Goal: Task Accomplishment & Management: Complete application form

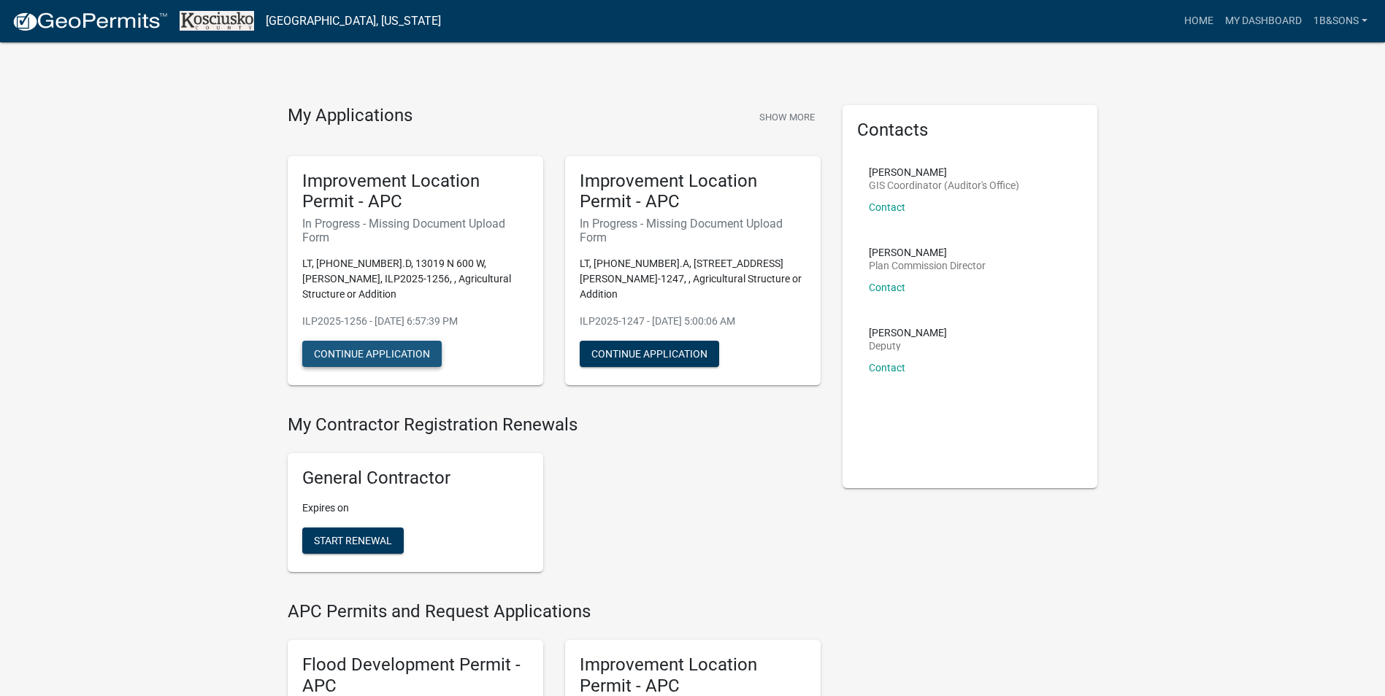
click at [403, 341] on button "Continue Application" at bounding box center [371, 354] width 139 height 26
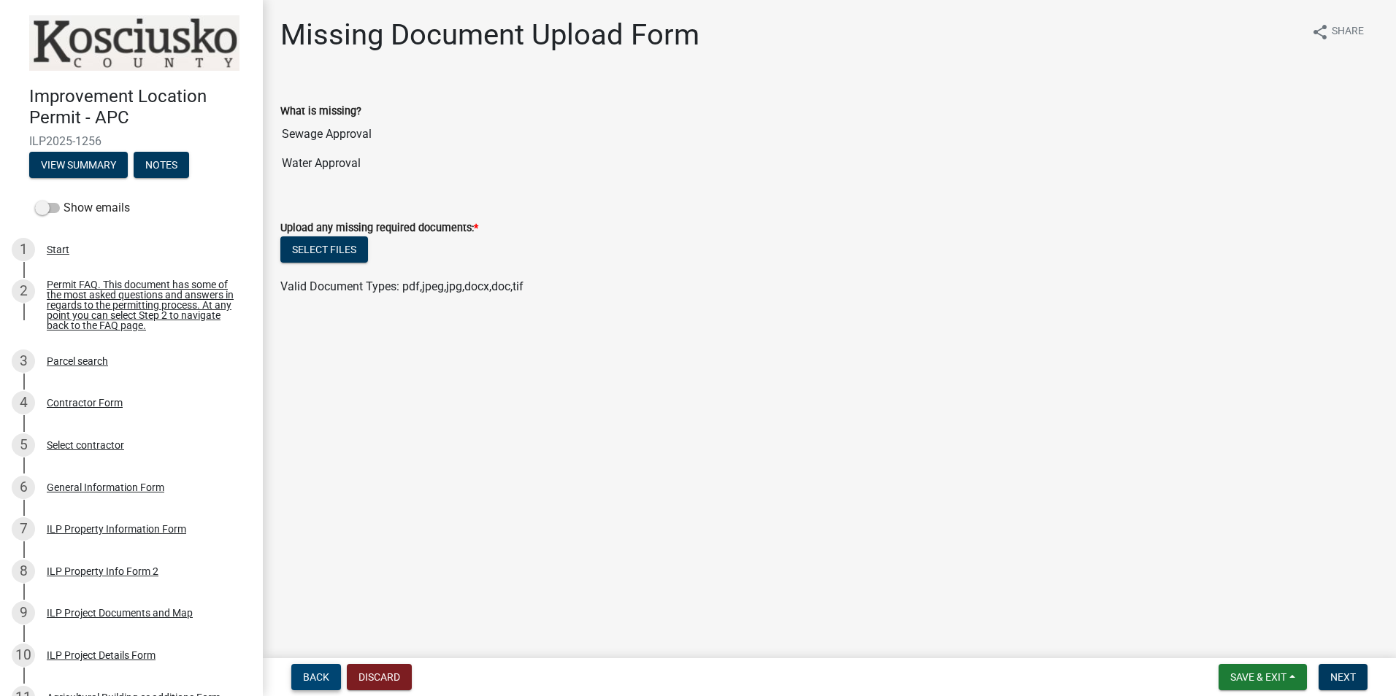
click at [326, 673] on span "Back" at bounding box center [316, 678] width 26 height 12
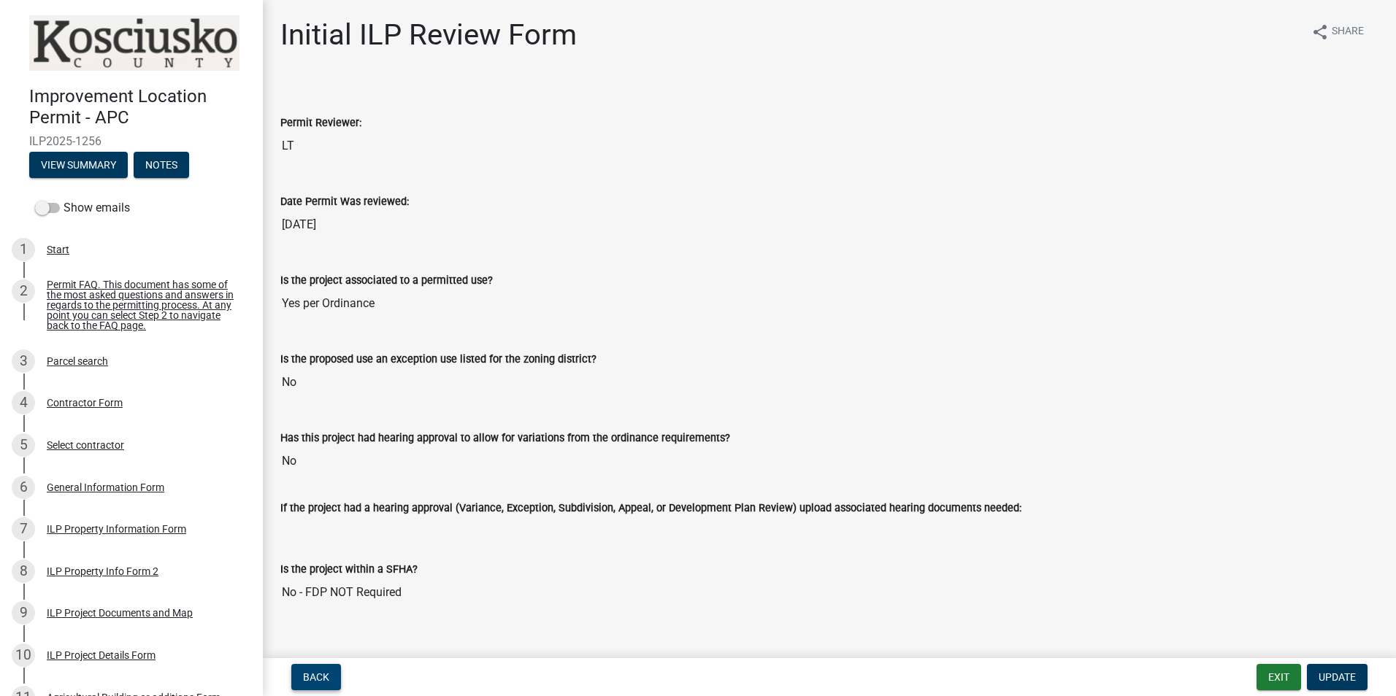
click at [312, 682] on span "Back" at bounding box center [316, 678] width 26 height 12
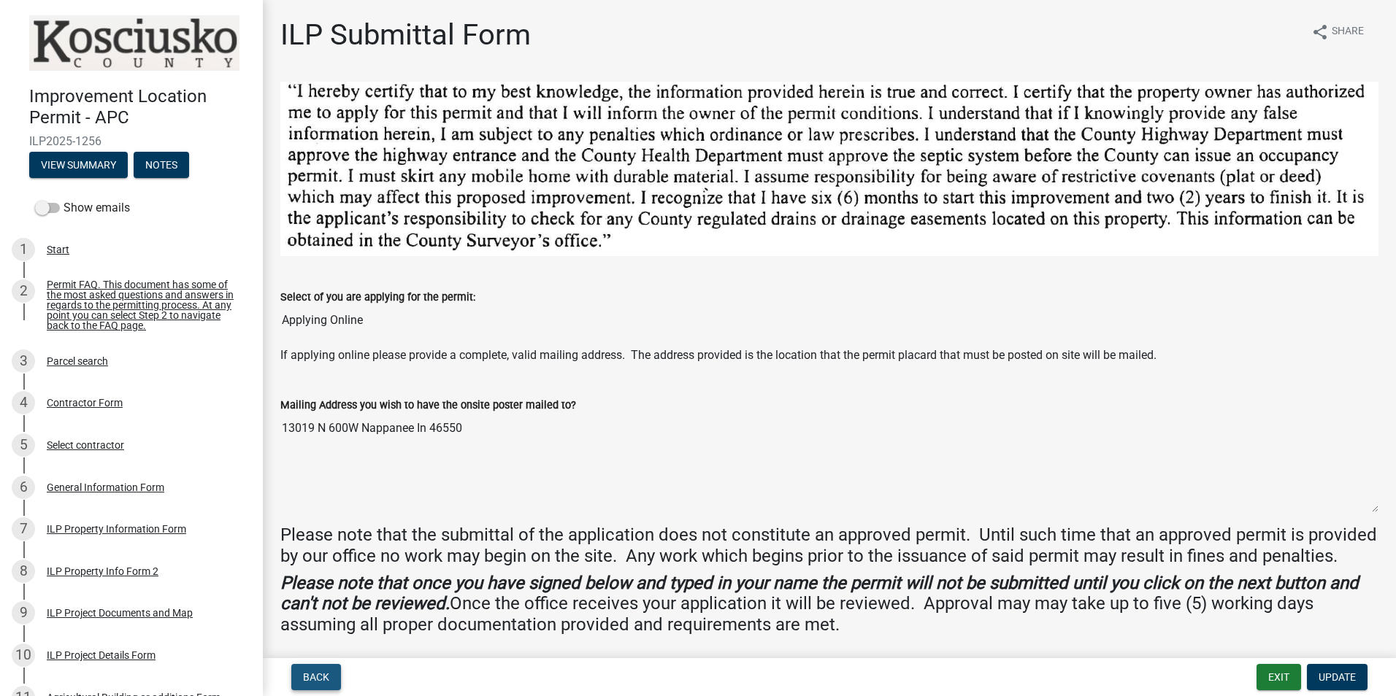
click at [318, 679] on span "Back" at bounding box center [316, 678] width 26 height 12
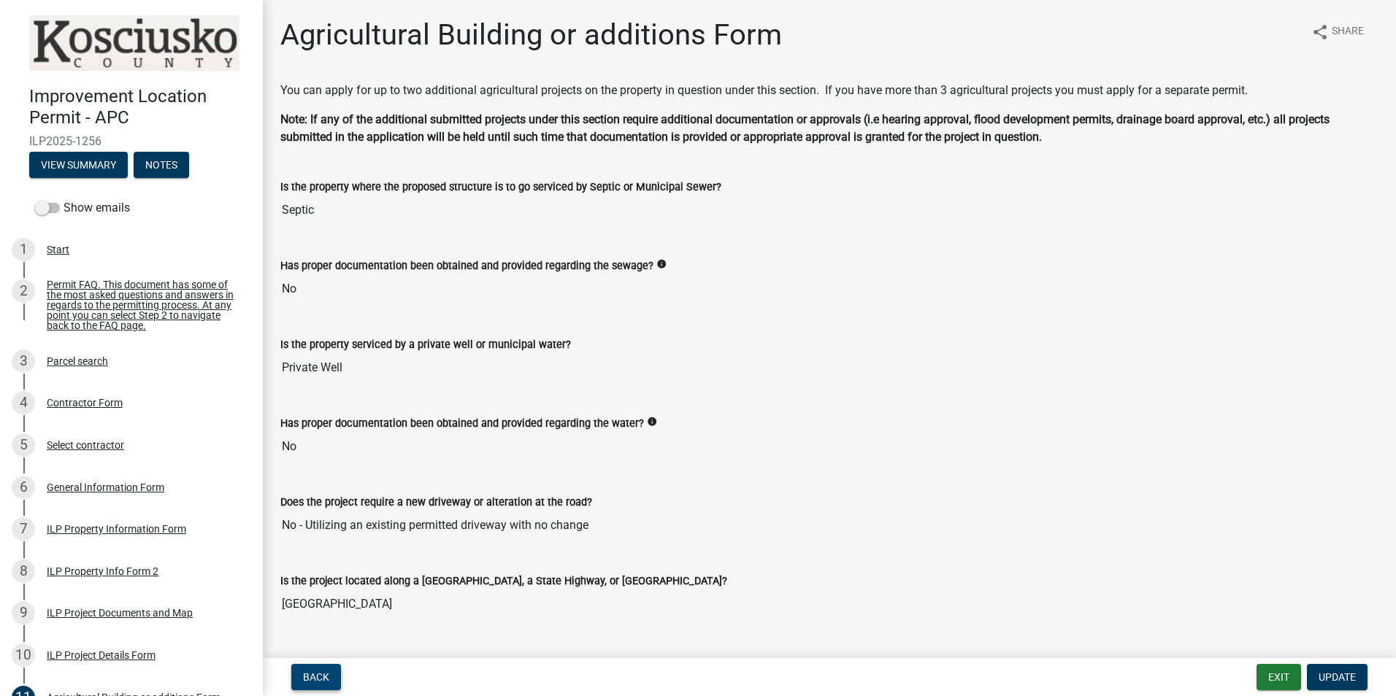
click at [320, 677] on span "Back" at bounding box center [316, 678] width 26 height 12
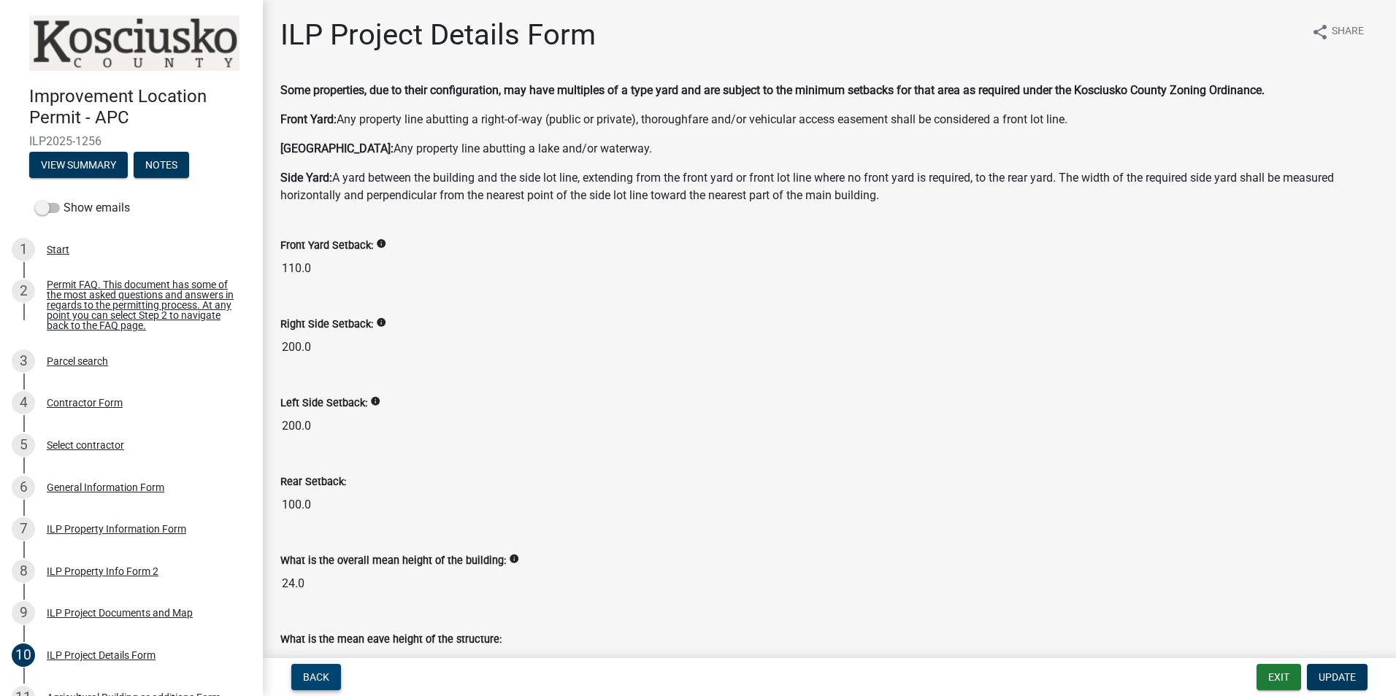
click at [316, 678] on span "Back" at bounding box center [316, 678] width 26 height 12
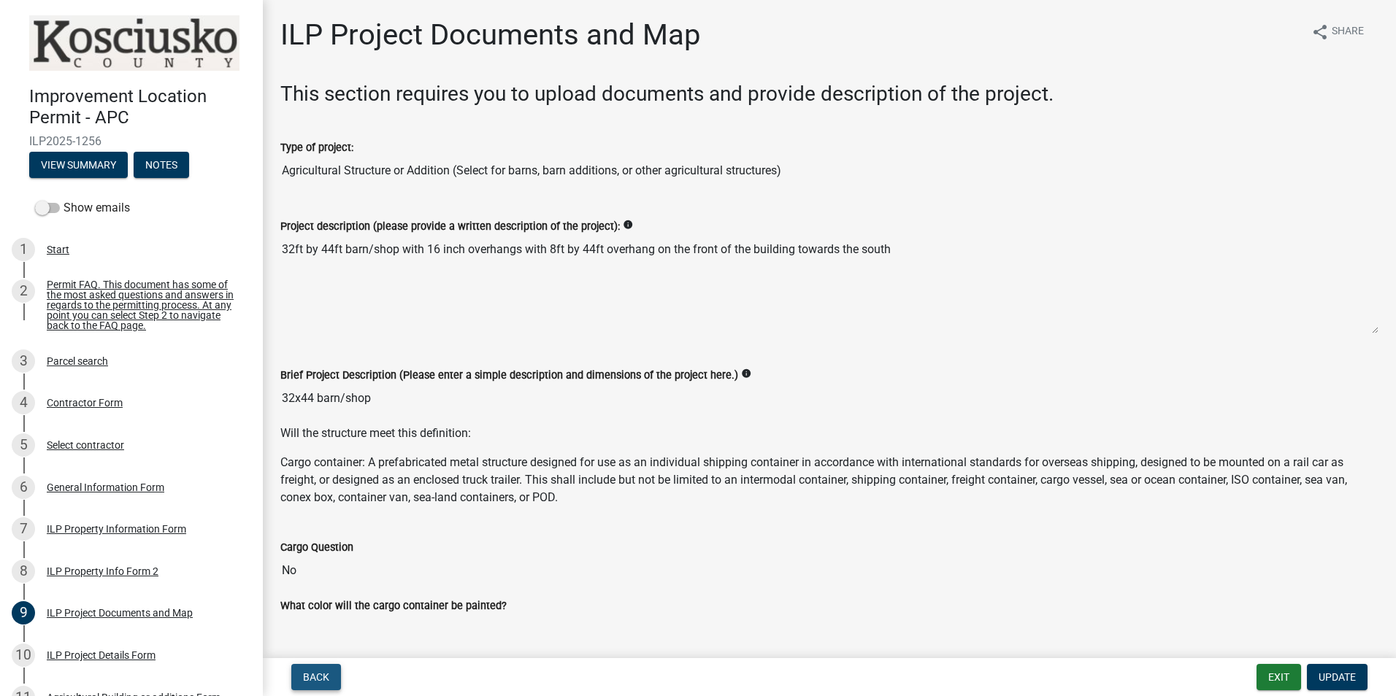
click at [318, 674] on span "Back" at bounding box center [316, 678] width 26 height 12
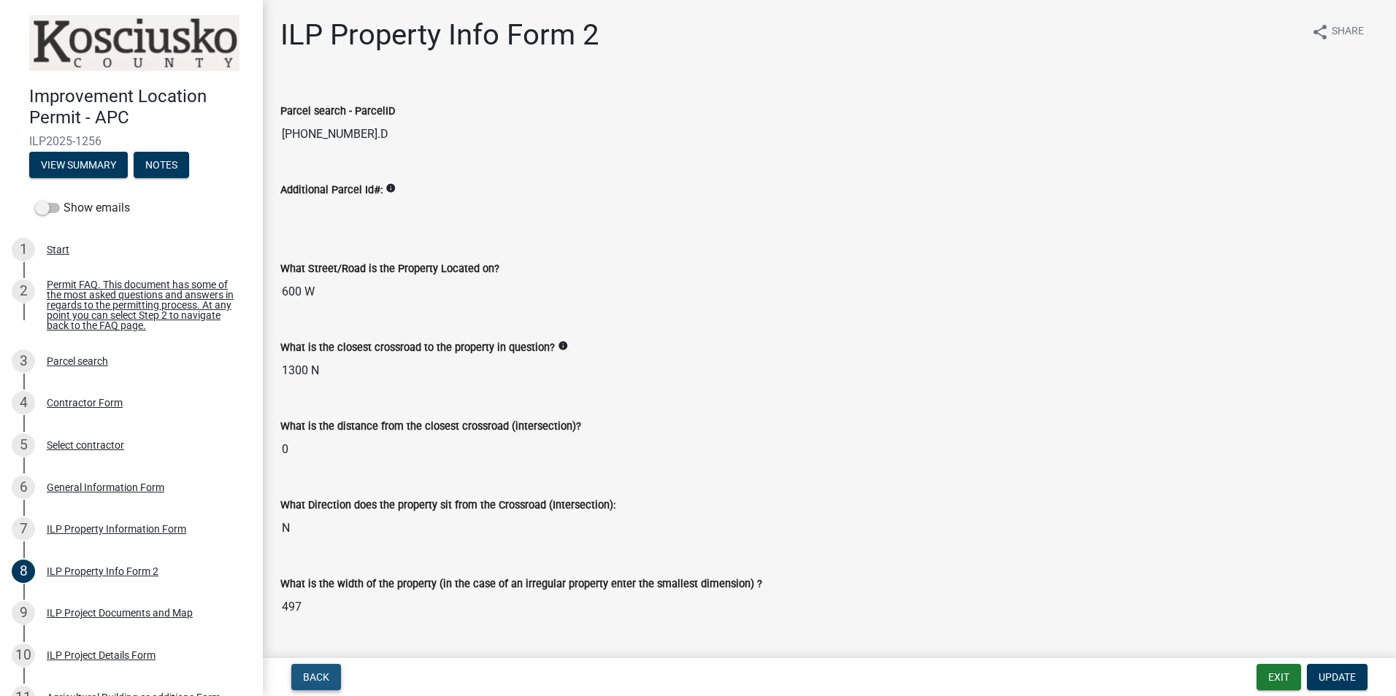
click at [318, 672] on span "Back" at bounding box center [316, 678] width 26 height 12
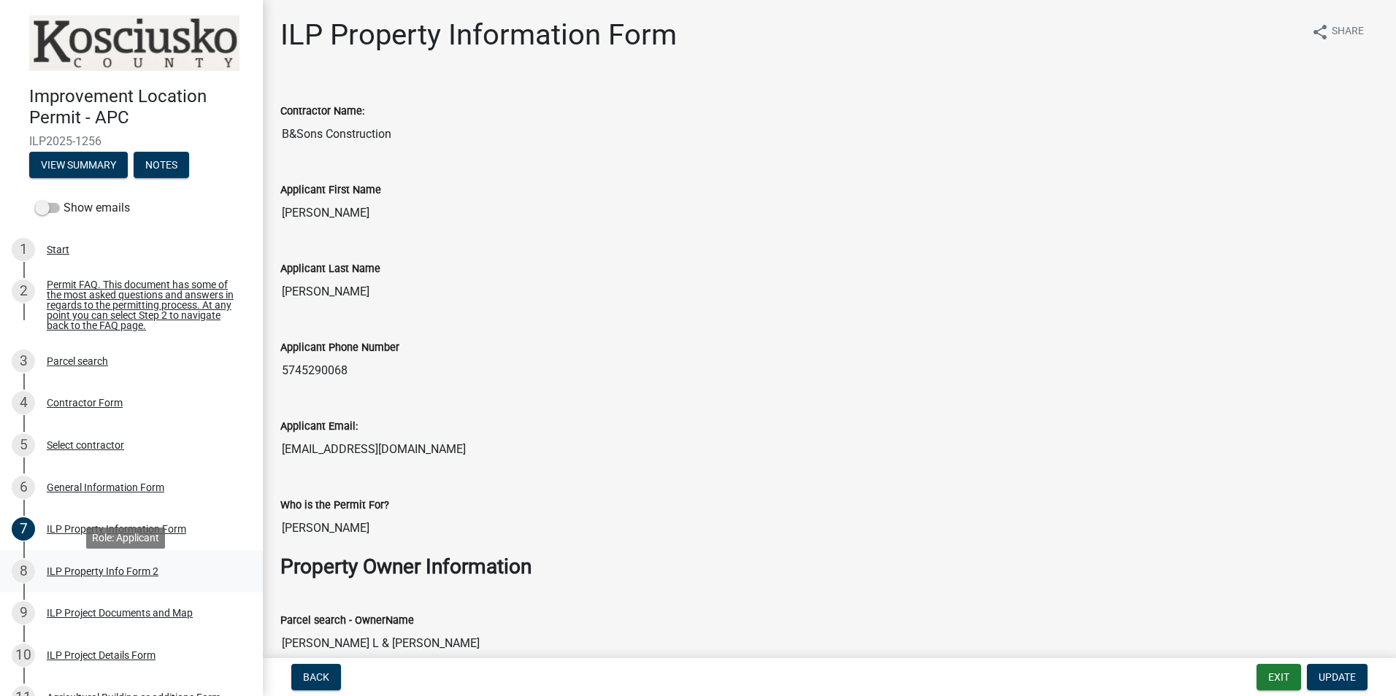
click at [95, 576] on div "ILP Property Info Form 2" at bounding box center [103, 571] width 112 height 10
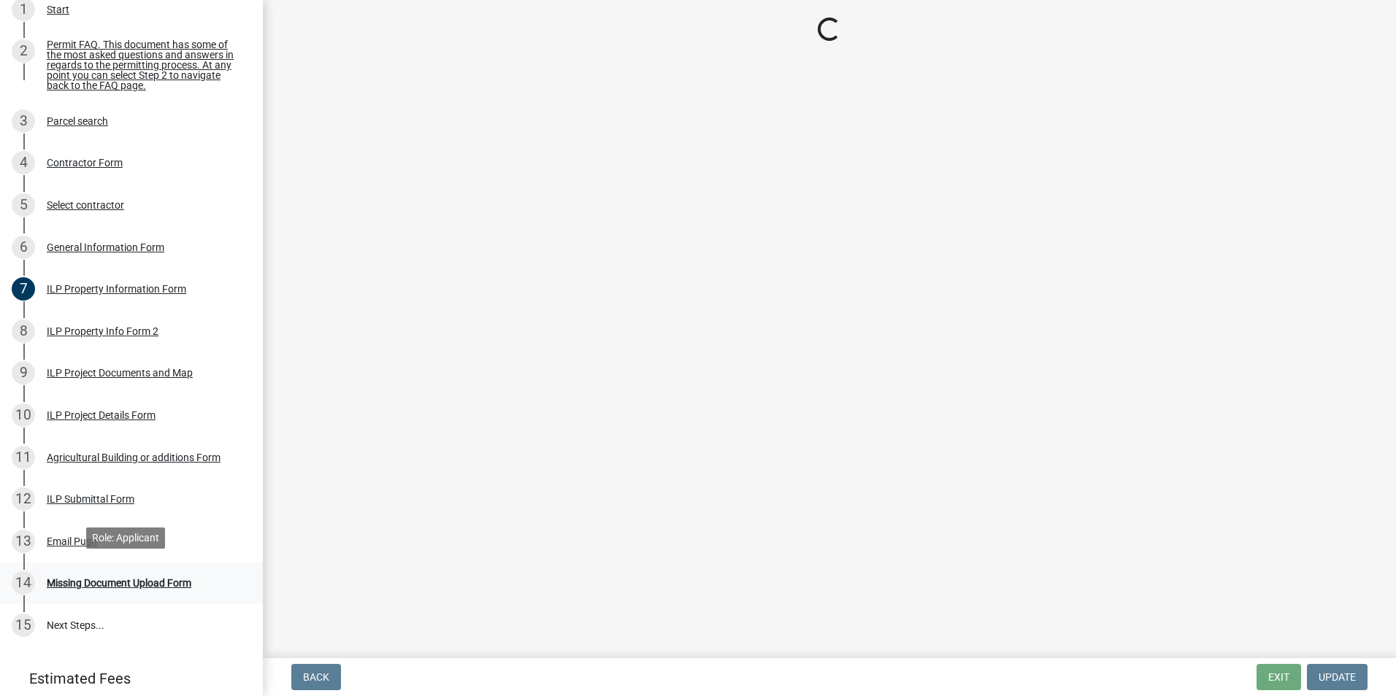
scroll to position [292, 0]
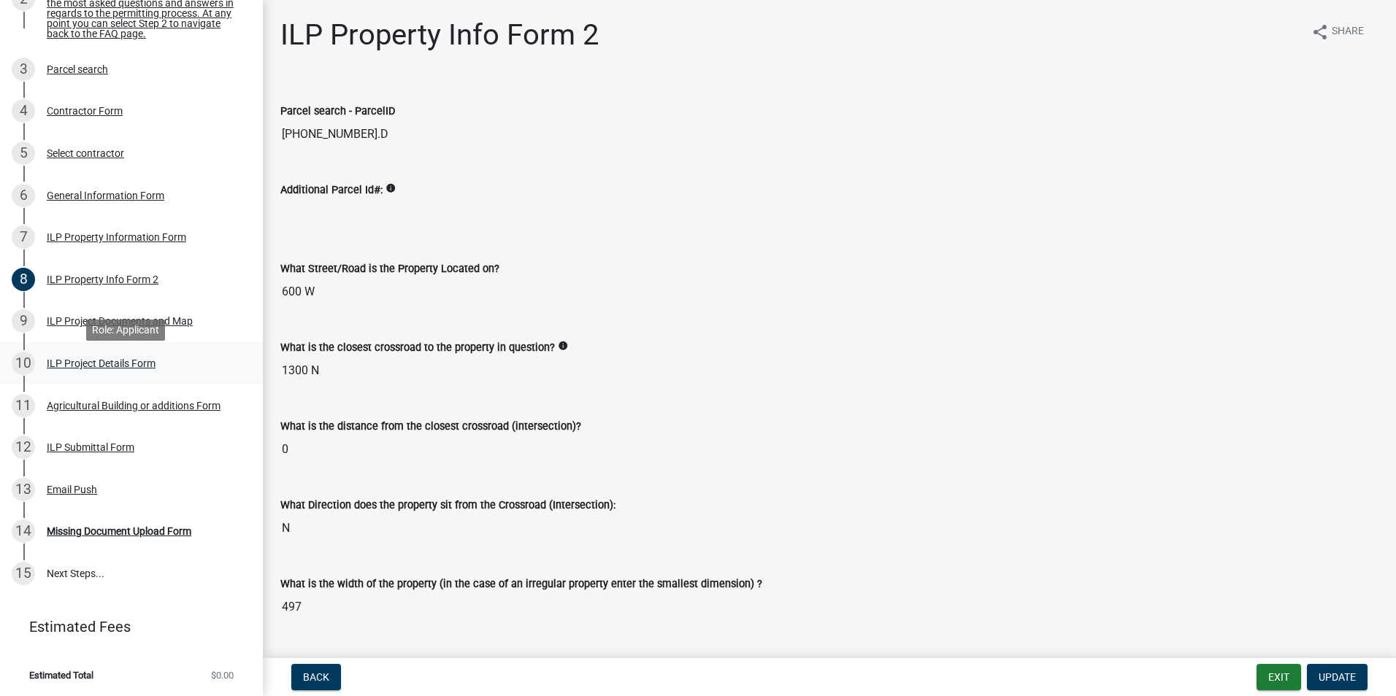
click at [94, 369] on div "ILP Project Details Form" at bounding box center [101, 363] width 109 height 10
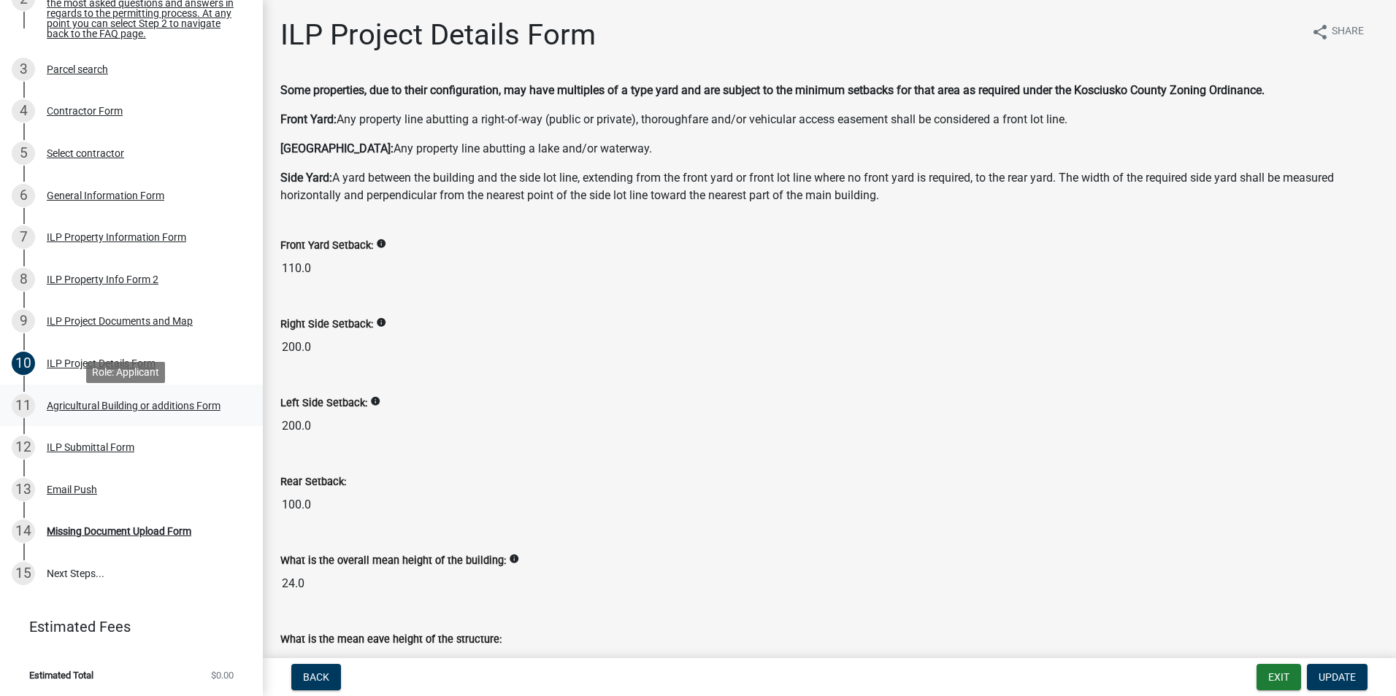
click at [86, 410] on div "Agricultural Building or additions Form" at bounding box center [134, 406] width 174 height 10
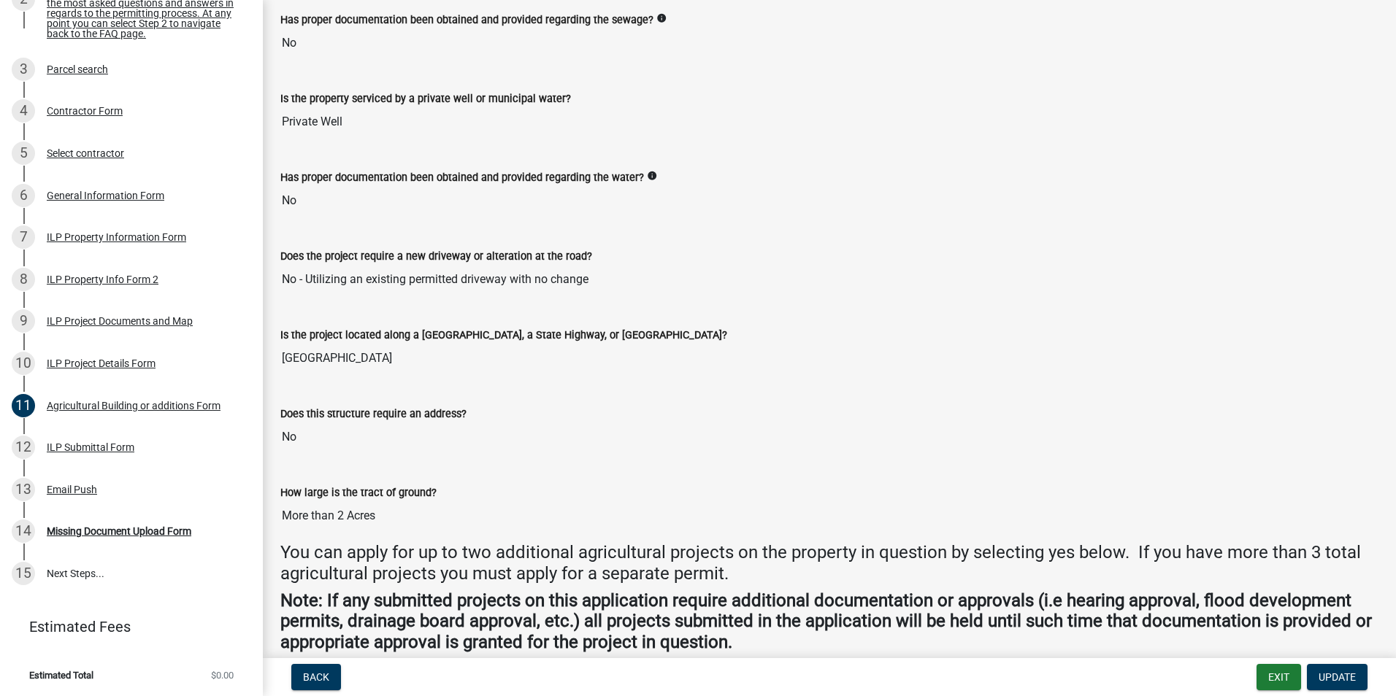
scroll to position [394, 0]
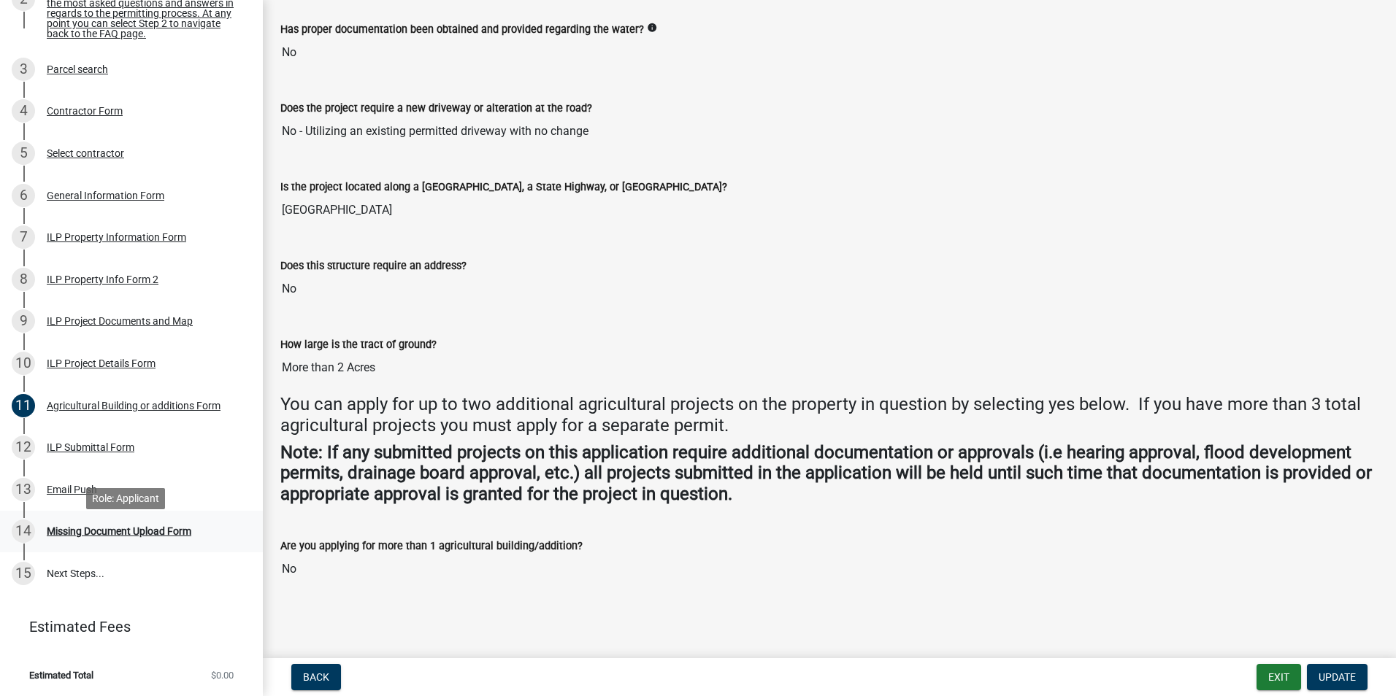
click at [89, 537] on div "Missing Document Upload Form" at bounding box center [119, 531] width 145 height 10
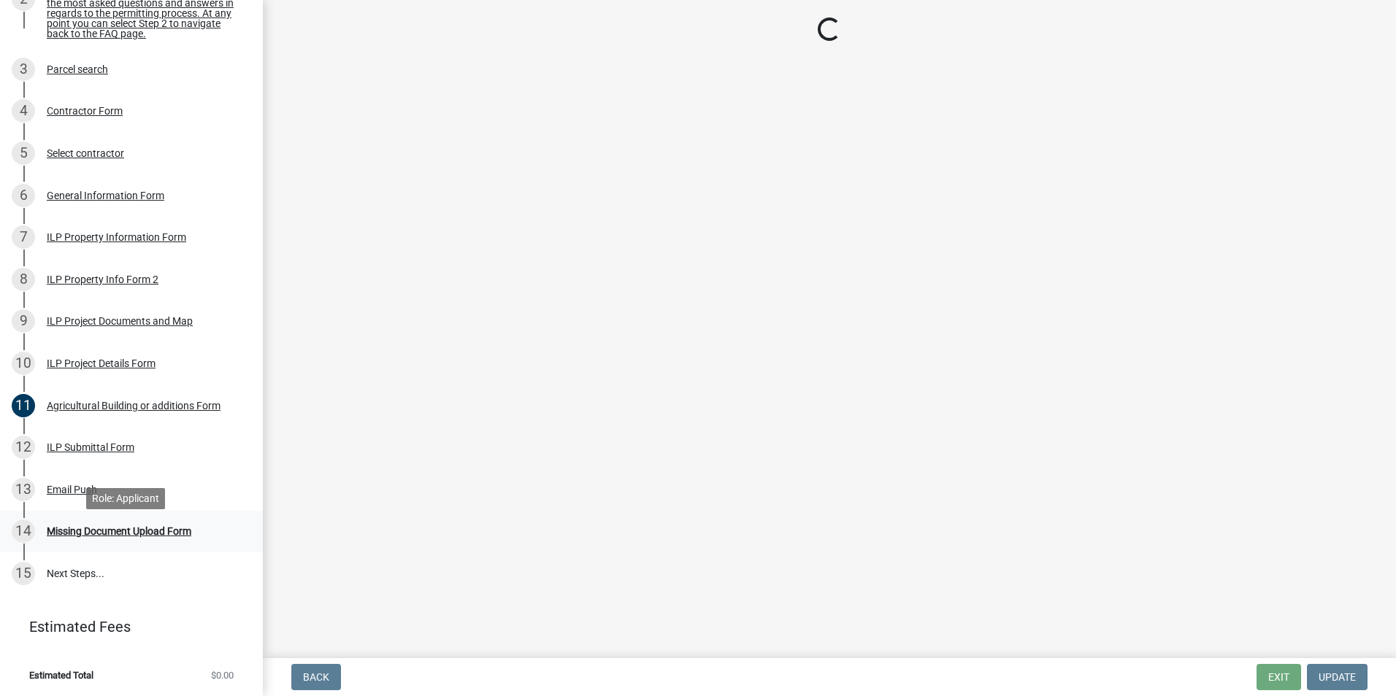
scroll to position [0, 0]
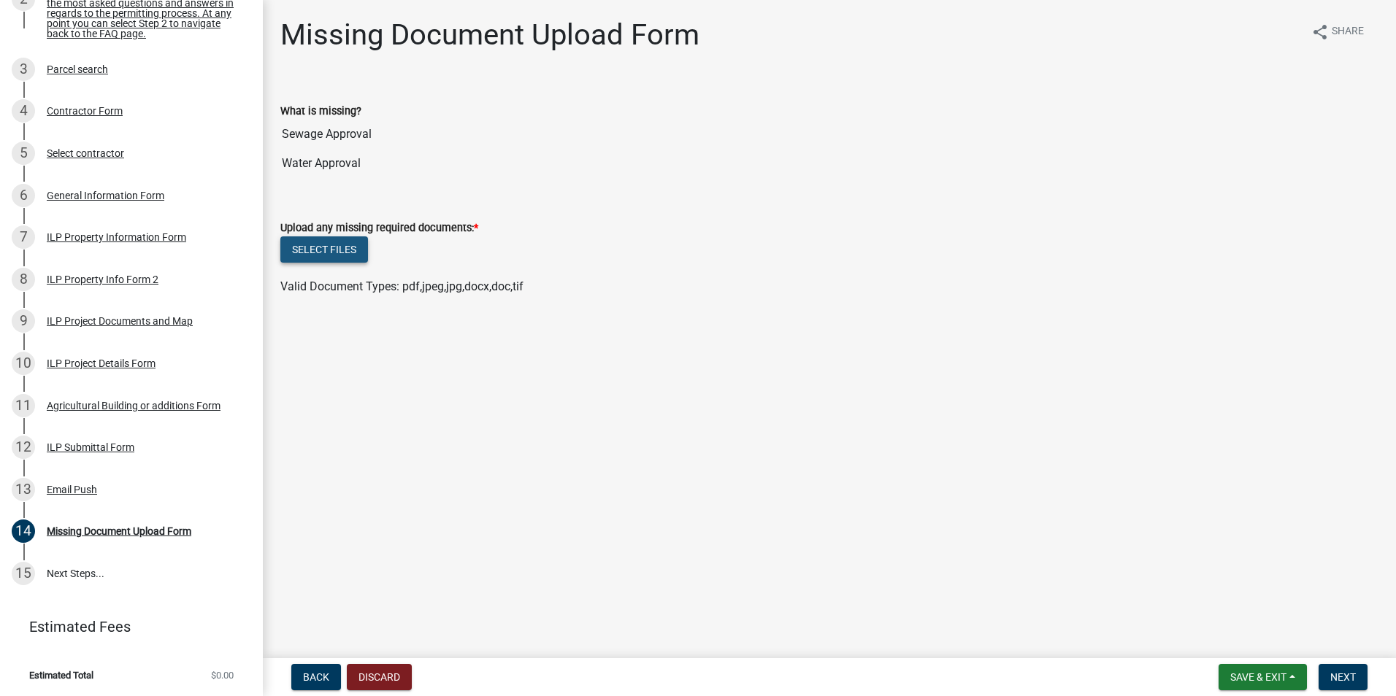
click at [321, 247] on button "Select files" at bounding box center [324, 250] width 88 height 26
drag, startPoint x: -2, startPoint y: 115, endPoint x: 50, endPoint y: 88, distance: 59.1
click at [50, 88] on ul "1 Start 2 Permit FAQ. This document has some of the most asked questions and an…" at bounding box center [131, 266] width 263 height 670
click at [356, 63] on div "Missing Document Upload Form" at bounding box center [489, 41] width 419 height 47
click at [366, 39] on h1 "Missing Document Upload Form" at bounding box center [489, 35] width 419 height 35
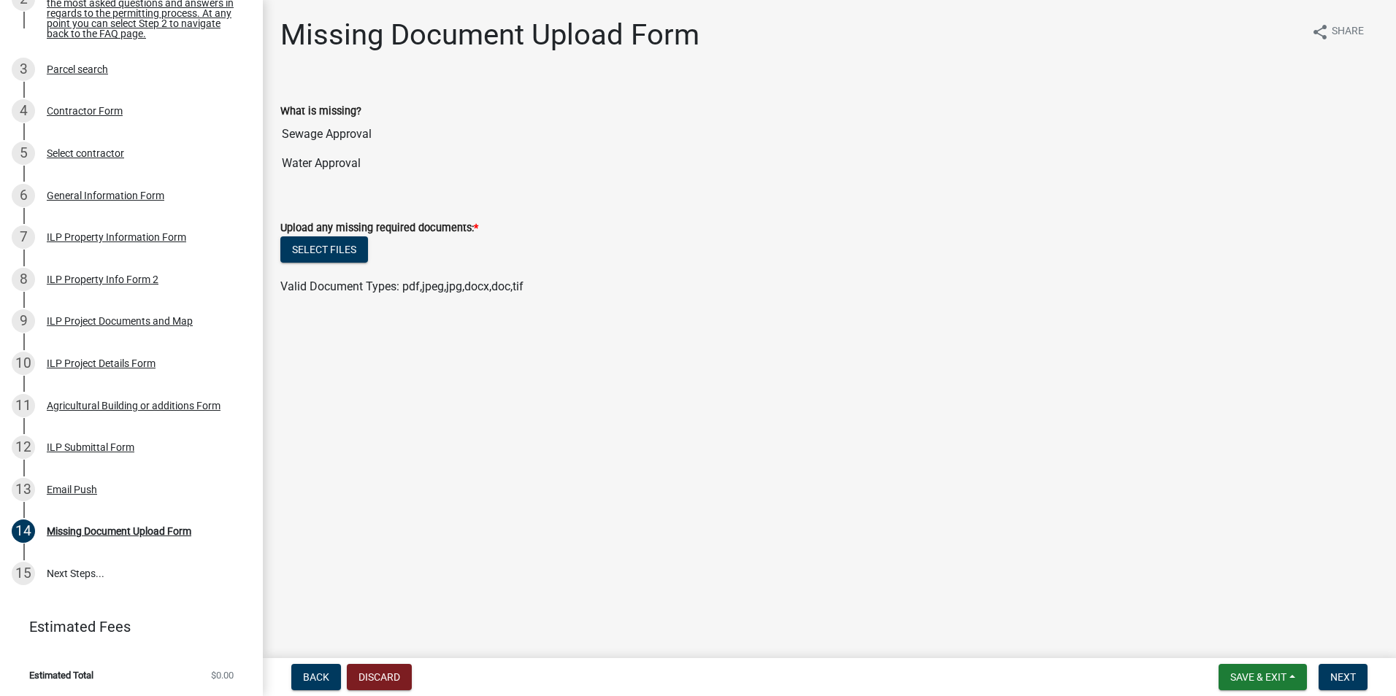
click at [316, 109] on label "What is missing?" at bounding box center [320, 112] width 81 height 10
click at [316, 120] on input "Sewage Approval" at bounding box center [829, 134] width 1098 height 29
click at [373, 174] on input "Water Approval" at bounding box center [829, 163] width 1098 height 29
click at [376, 173] on input "Water Approval" at bounding box center [829, 163] width 1098 height 29
click at [401, 114] on div "What is missing?" at bounding box center [829, 111] width 1098 height 18
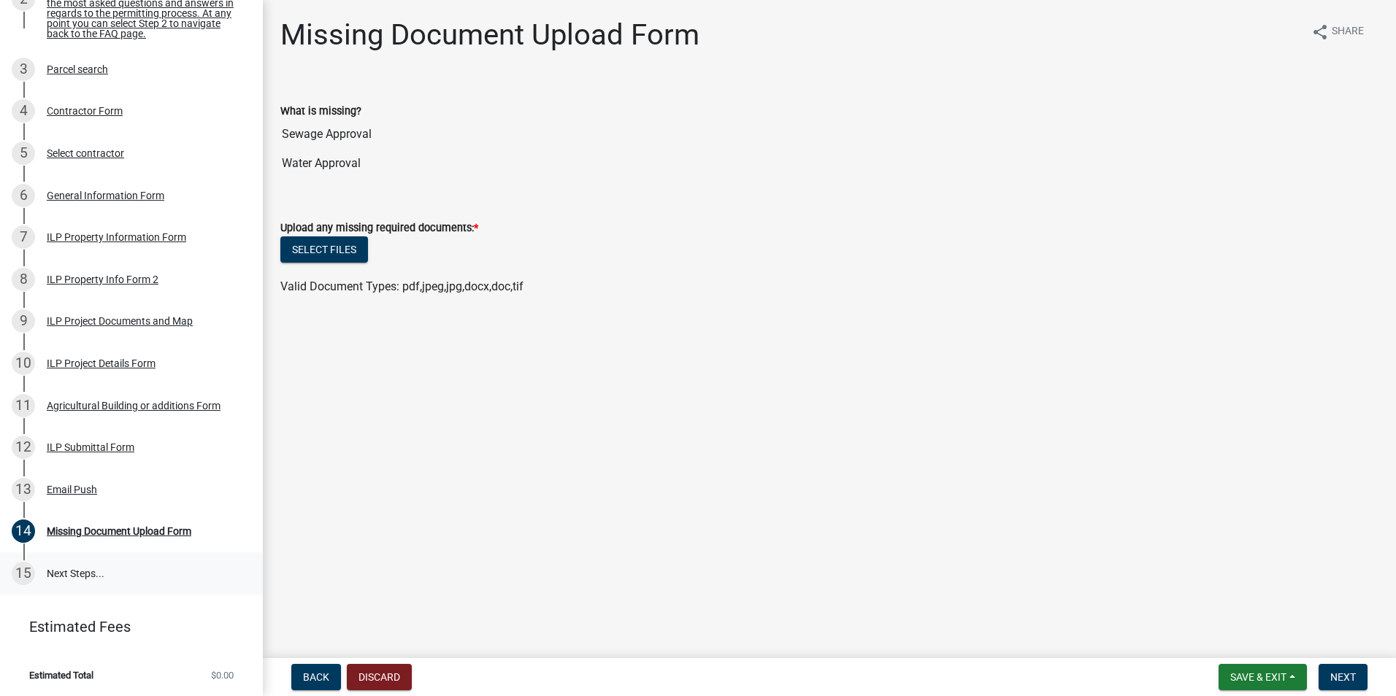
click at [134, 584] on link "15 Next Steps..." at bounding box center [131, 574] width 263 height 42
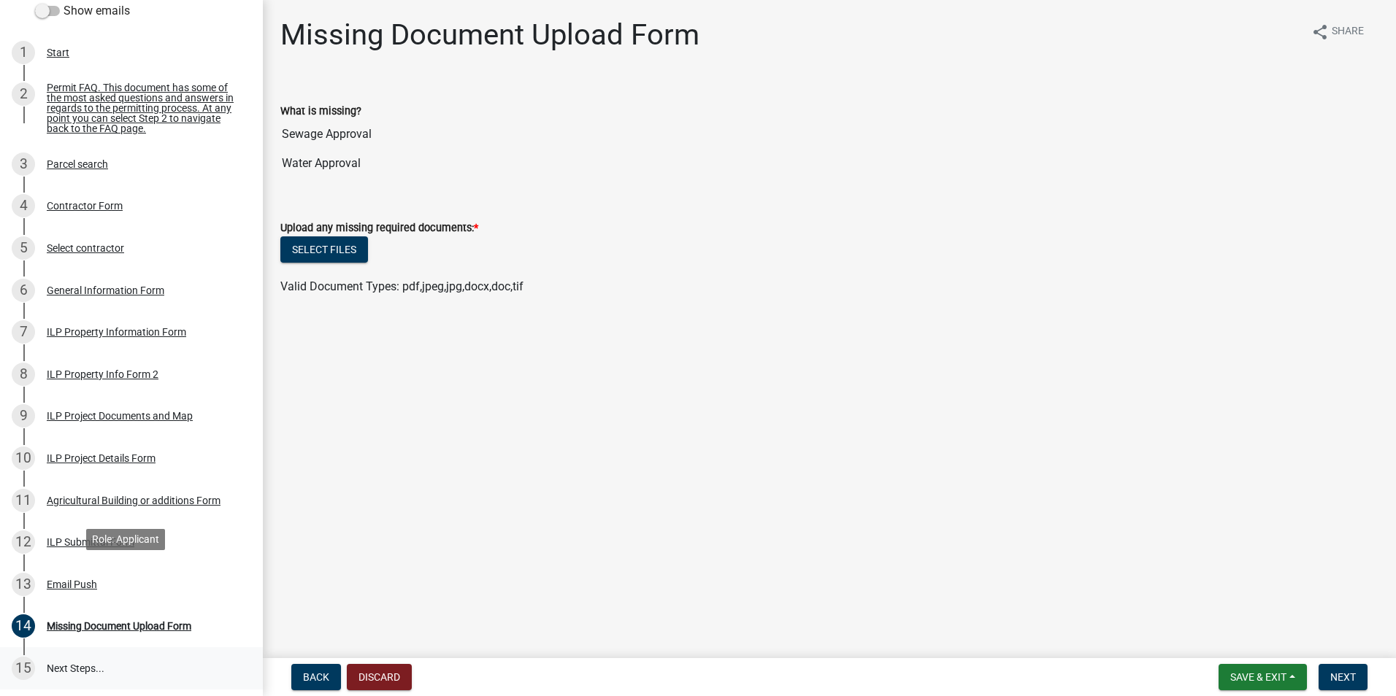
scroll to position [292, 0]
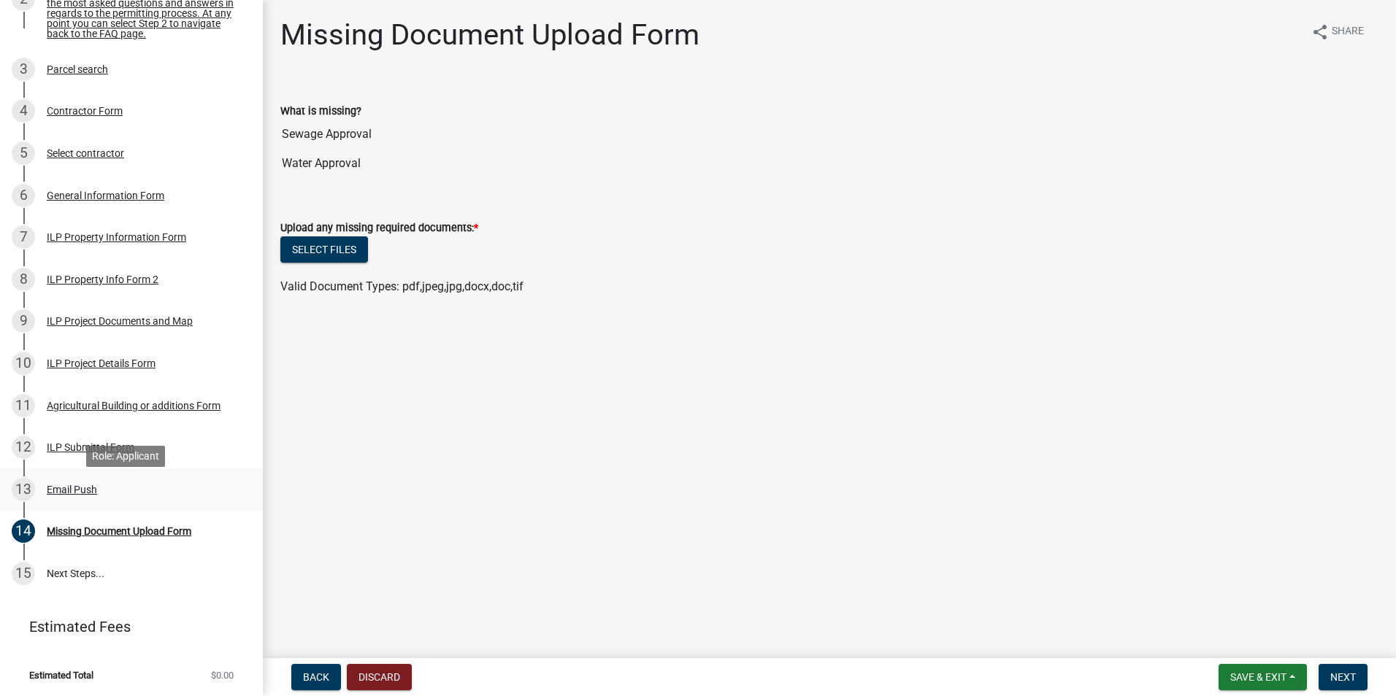
click at [88, 495] on div "Email Push" at bounding box center [72, 490] width 50 height 10
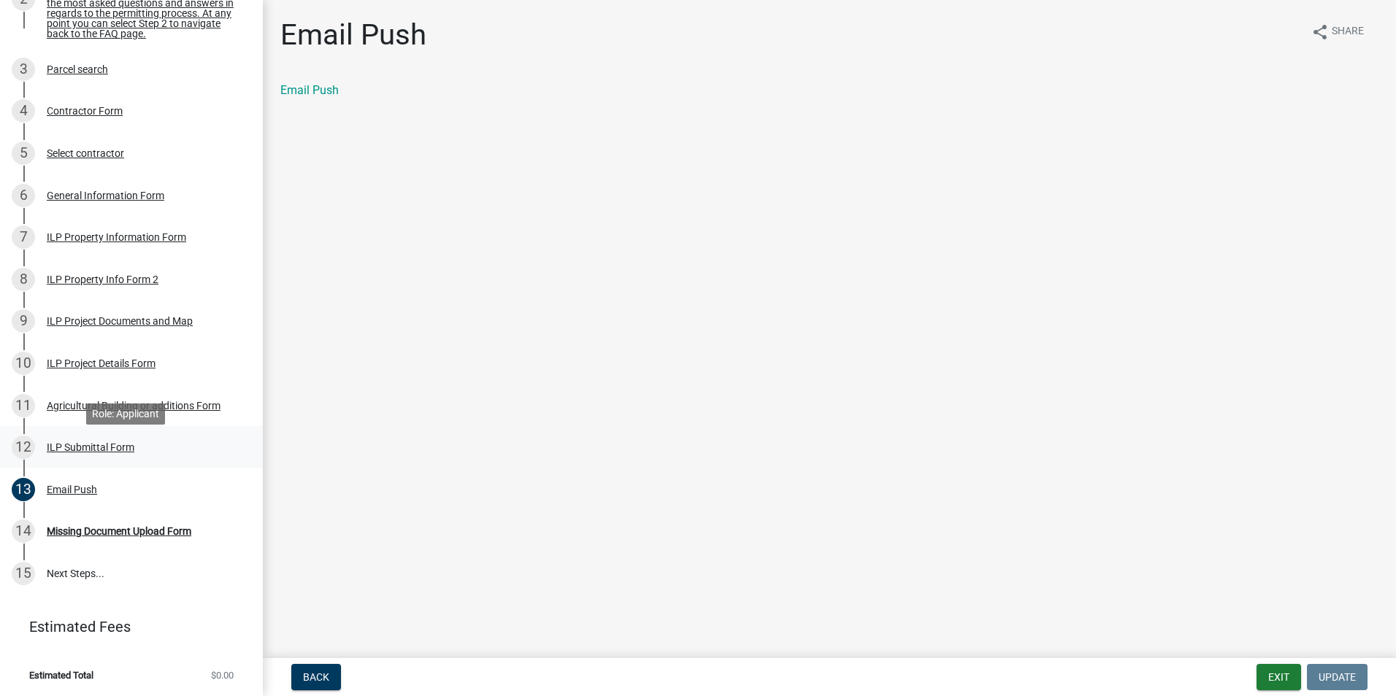
click at [74, 453] on div "ILP Submittal Form" at bounding box center [91, 447] width 88 height 10
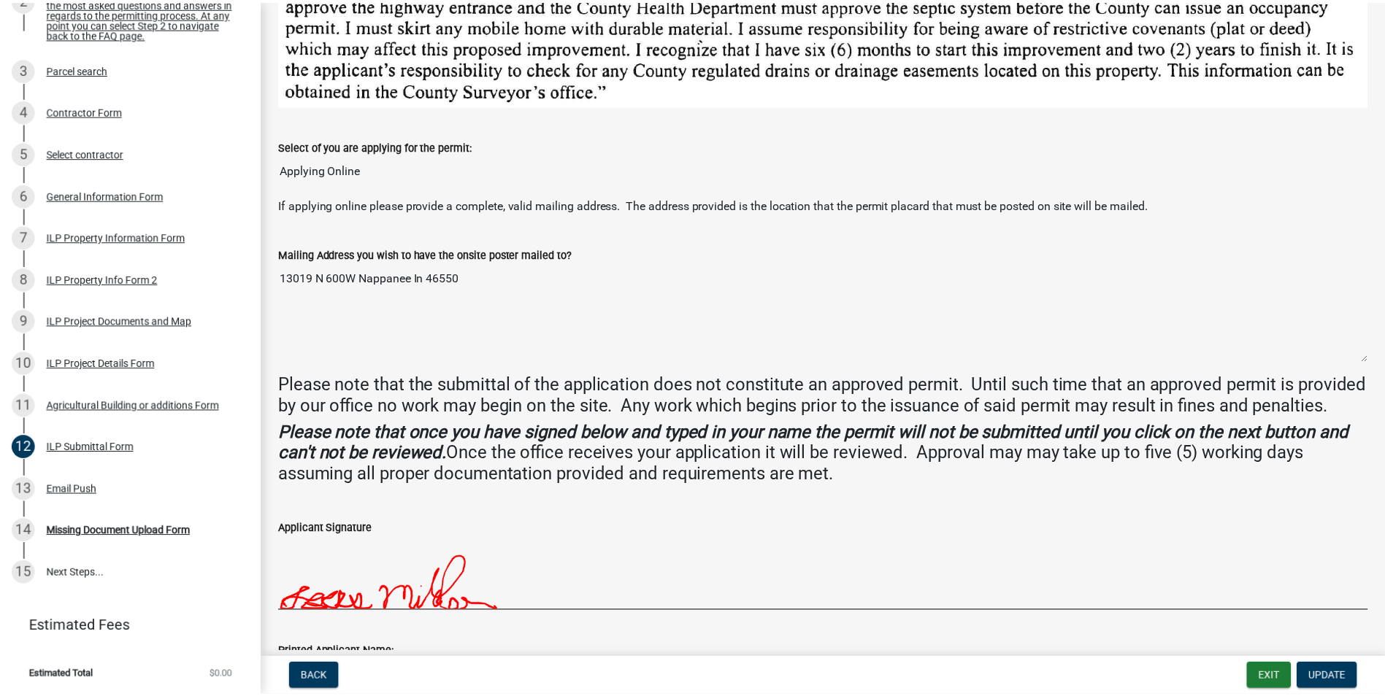
scroll to position [355, 0]
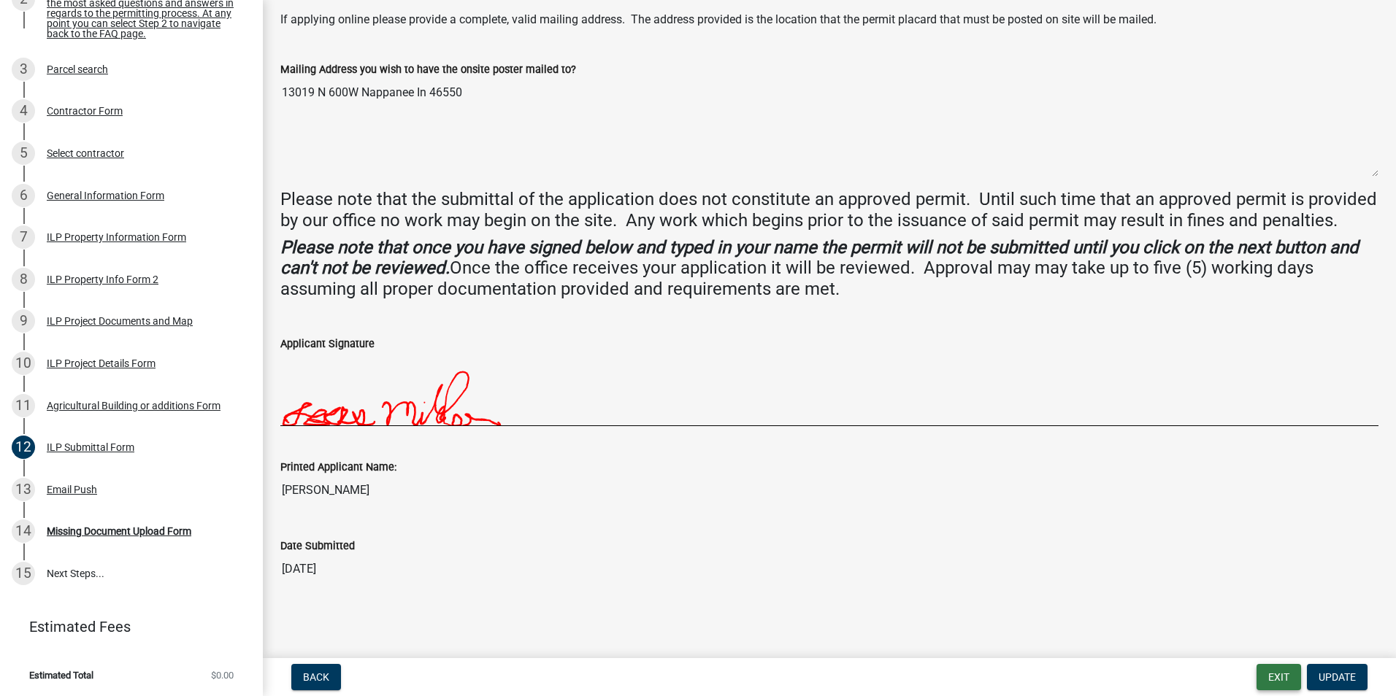
click at [1269, 676] on button "Exit" at bounding box center [1278, 677] width 45 height 26
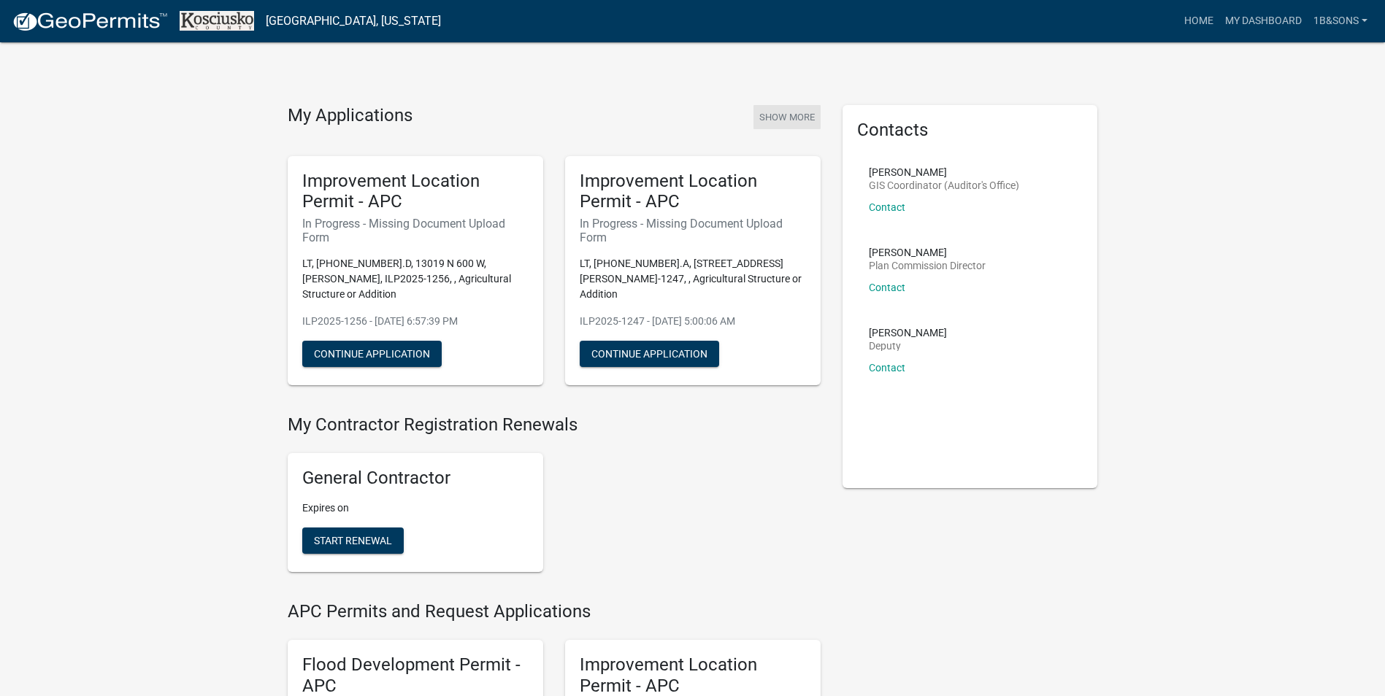
click at [772, 112] on button "Show More" at bounding box center [786, 117] width 67 height 24
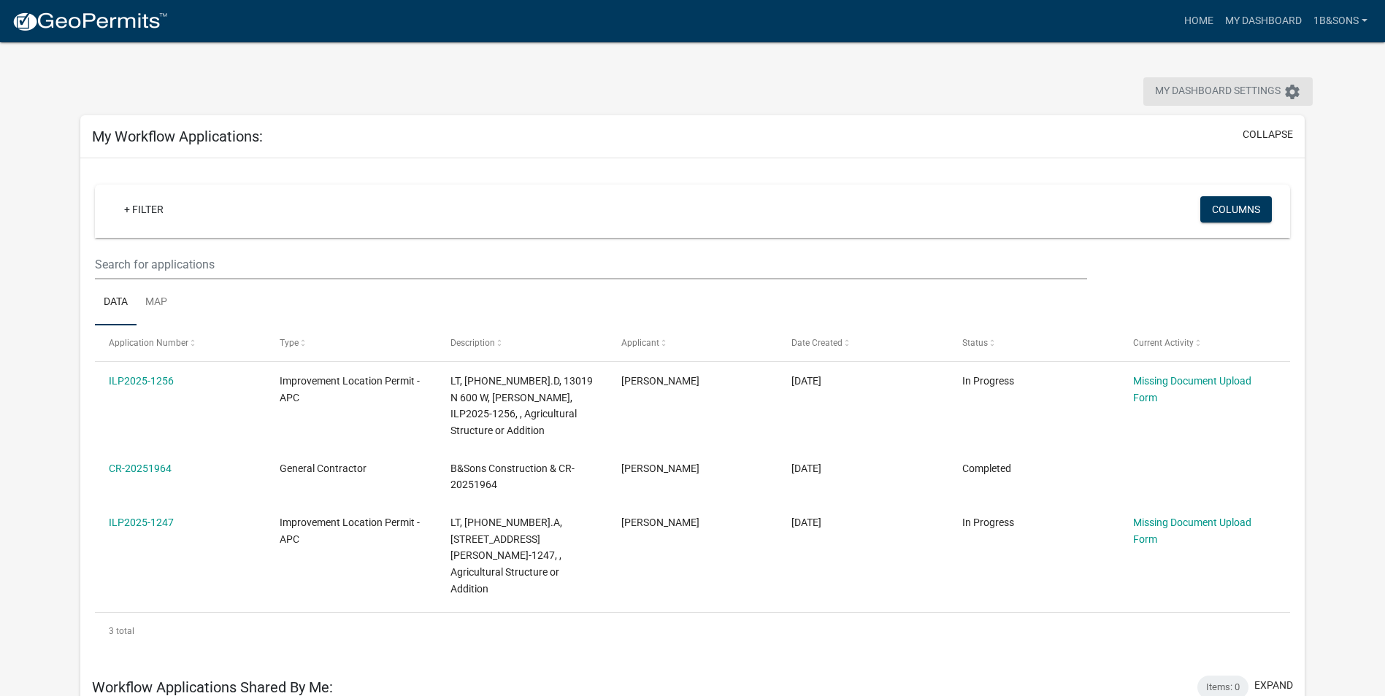
click at [1199, 93] on span "My Dashboard Settings" at bounding box center [1218, 92] width 126 height 18
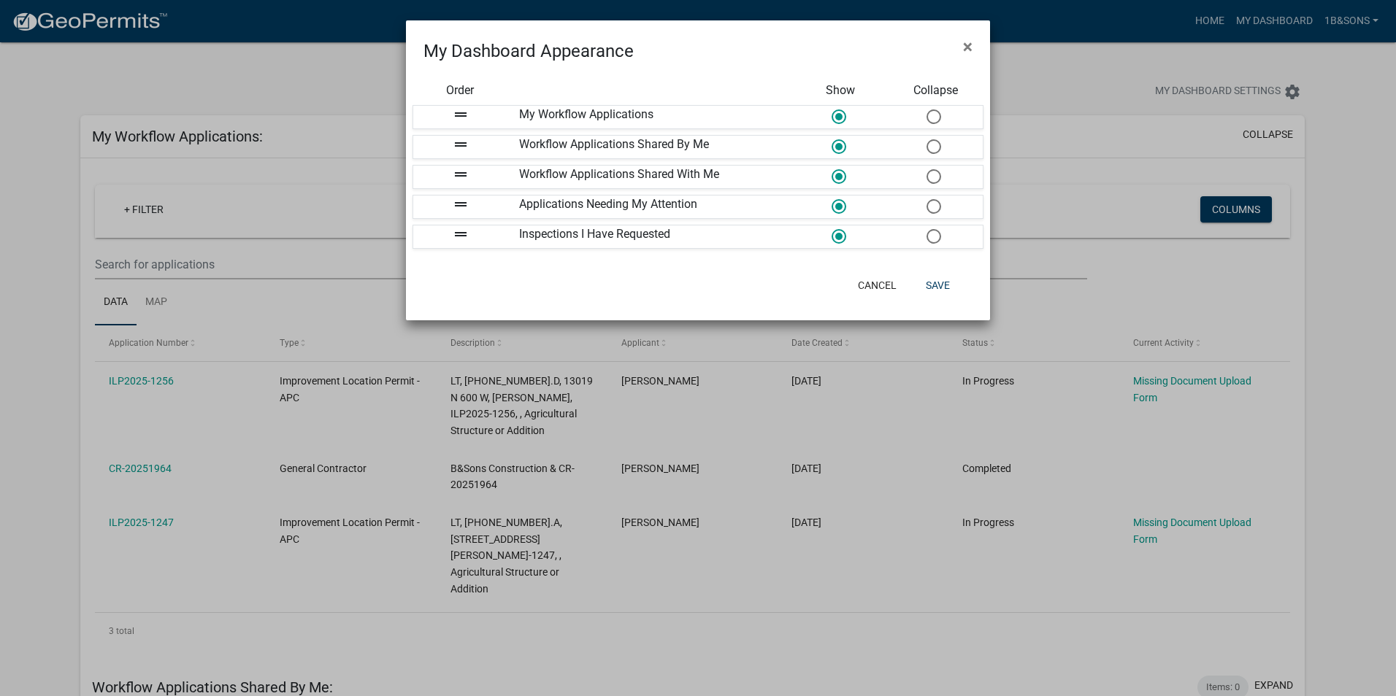
click at [1099, 72] on ngb-modal-window "My Dashboard Appearance × Order Show Collapse drag_handle My Workflow Applicati…" at bounding box center [698, 348] width 1396 height 696
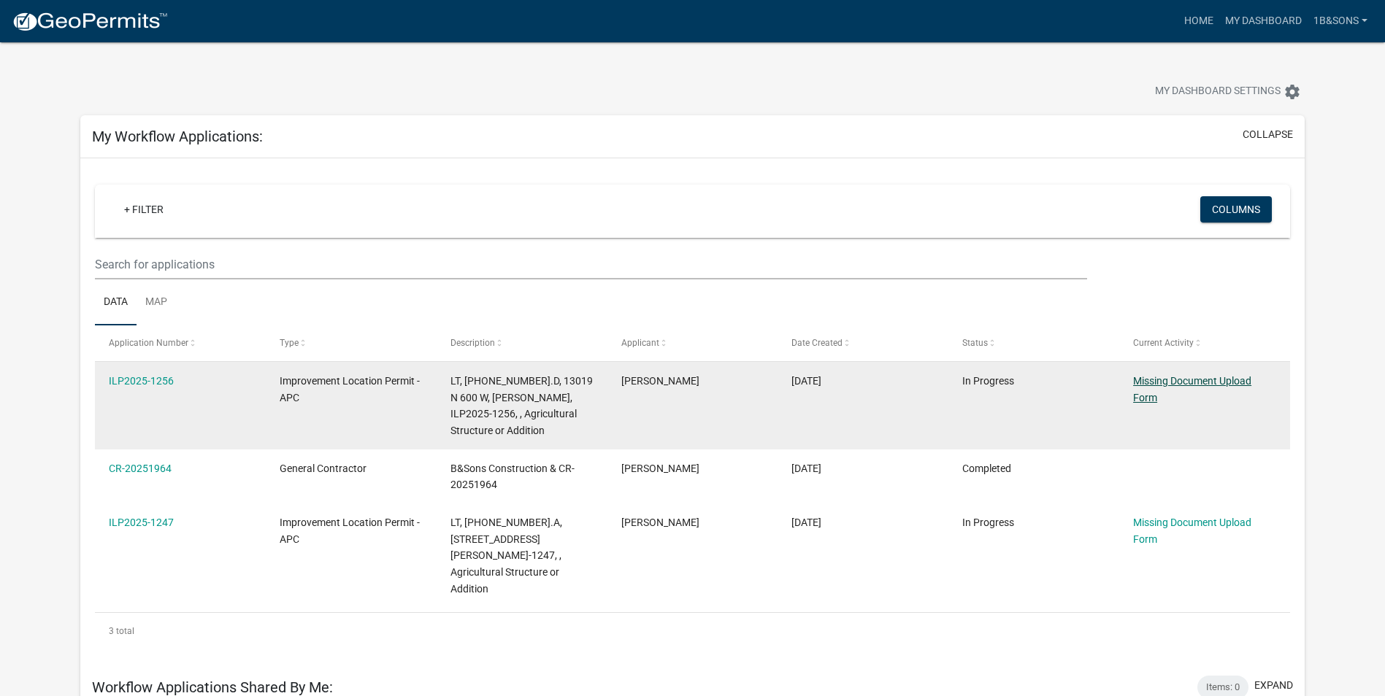
click at [1172, 381] on link "Missing Document Upload Form" at bounding box center [1192, 389] width 118 height 28
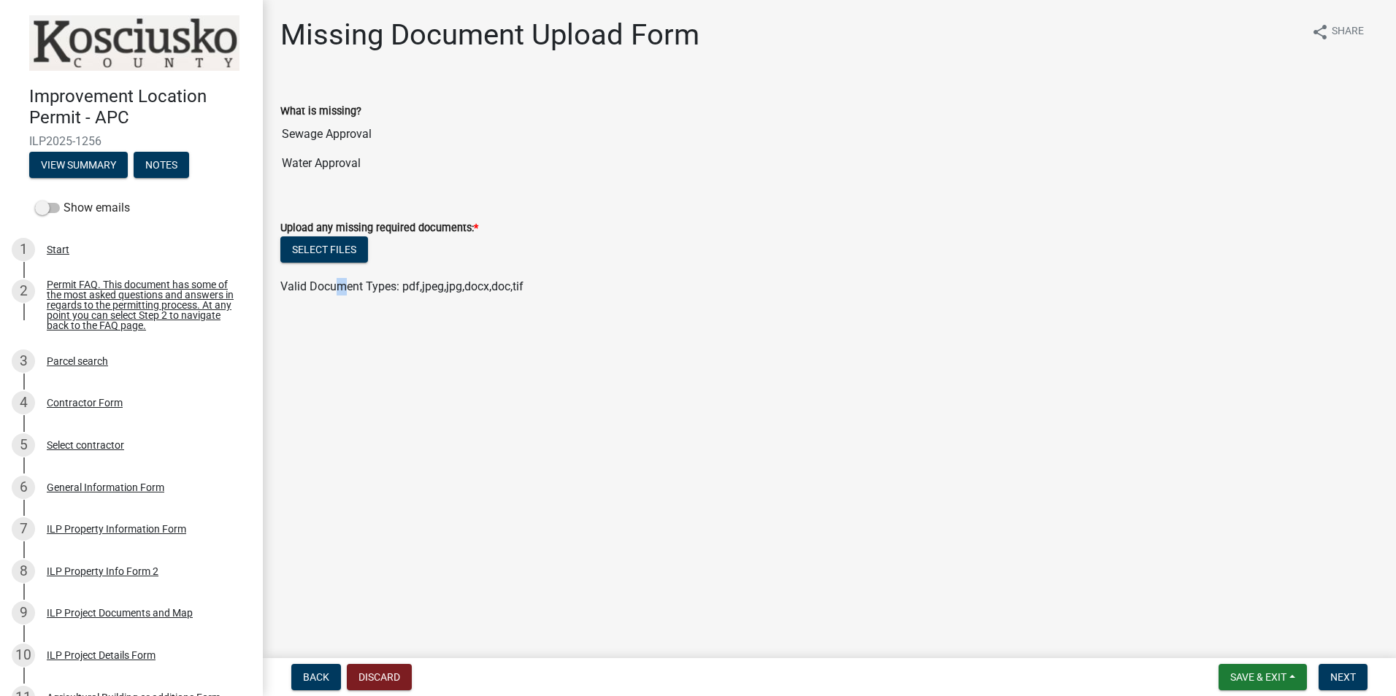
click at [342, 285] on span "Valid Document Types: pdf,jpeg,jpg,docx,doc,tif" at bounding box center [401, 287] width 243 height 14
click at [369, 313] on div "Missing Document Upload Form share Share What is missing? Sewage Approval Water…" at bounding box center [829, 170] width 1120 height 304
click at [328, 252] on button "Select files" at bounding box center [324, 250] width 88 height 26
click at [1344, 680] on span "Next" at bounding box center [1343, 678] width 26 height 12
click at [315, 326] on wm-data-entity-input "Upload any missing required documents: * Select files Valid Document Types: pdf…" at bounding box center [829, 269] width 1098 height 137
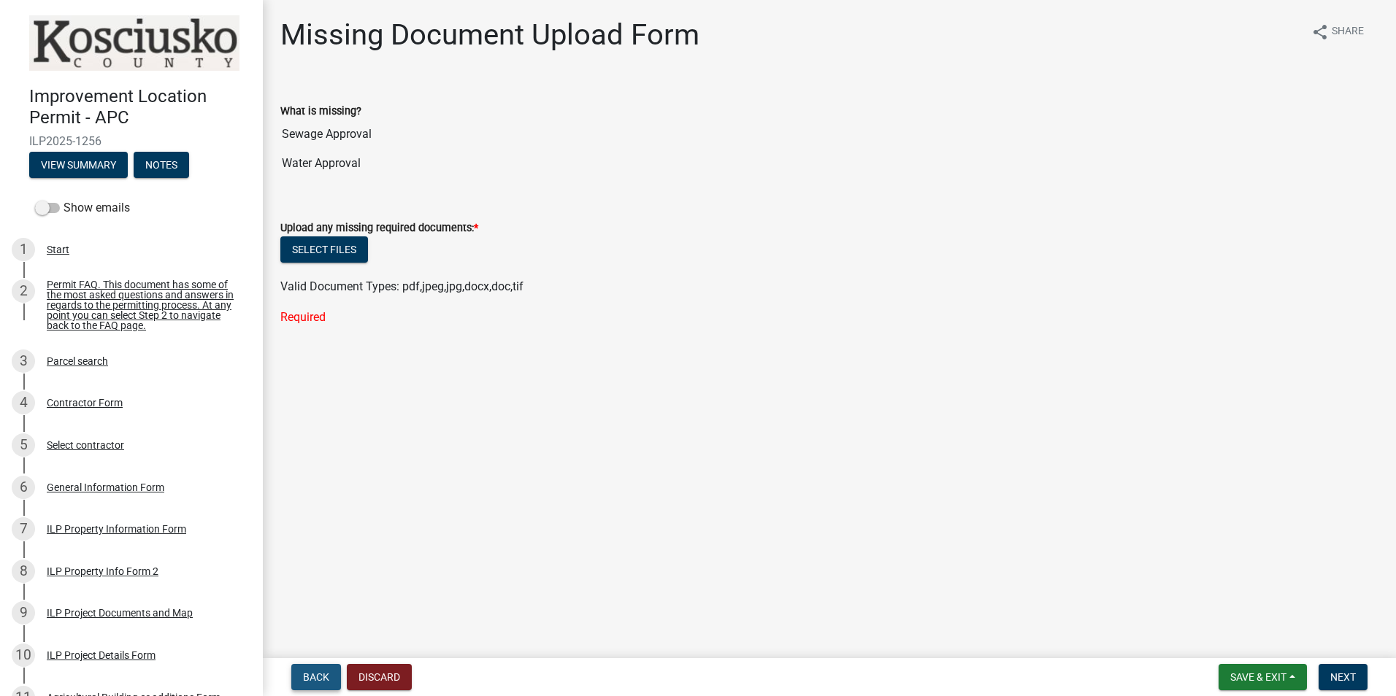
click at [311, 683] on span "Back" at bounding box center [316, 678] width 26 height 12
